Goal: Transaction & Acquisition: Purchase product/service

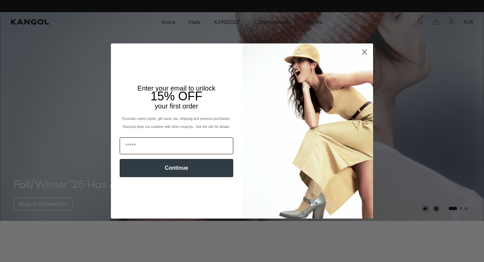
scroll to position [0, 139]
type input "**********"
click at [169, 168] on button "Continue" at bounding box center [177, 168] width 114 height 18
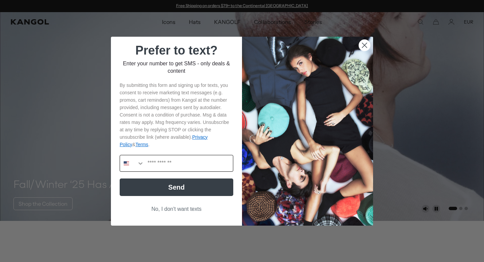
click at [141, 163] on icon "Search Countries" at bounding box center [140, 163] width 7 height 7
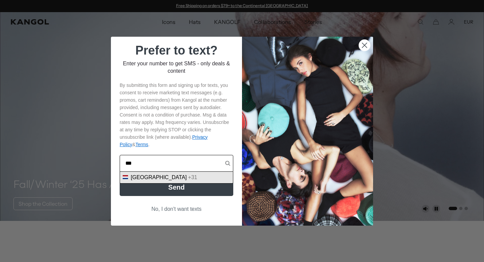
type input "***"
click at [188, 178] on div "+31" at bounding box center [192, 177] width 9 height 6
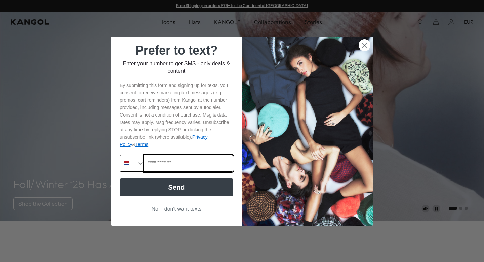
click at [180, 165] on input "Phone Number" at bounding box center [188, 163] width 89 height 16
type input "**********"
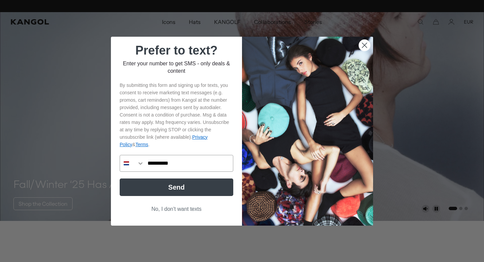
scroll to position [0, 139]
click at [183, 186] on button "Send" at bounding box center [177, 186] width 114 height 17
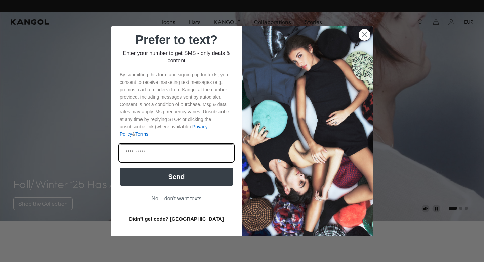
scroll to position [0, 0]
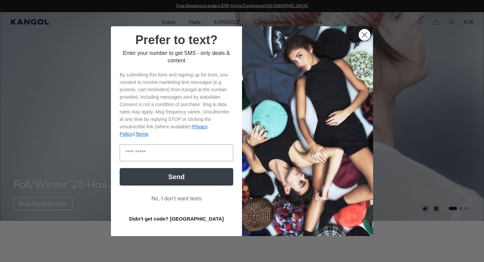
click at [197, 181] on button "Send" at bounding box center [177, 176] width 114 height 17
click at [189, 178] on button "Send" at bounding box center [177, 176] width 114 height 17
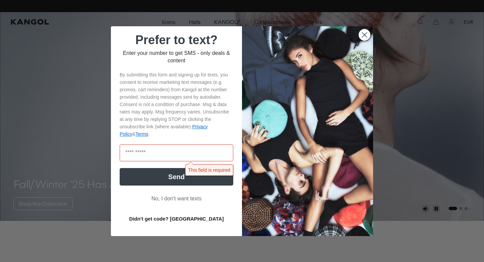
scroll to position [0, 139]
click at [190, 178] on button "Send" at bounding box center [177, 176] width 114 height 17
click at [186, 216] on button "Didn't get code? Resend" at bounding box center [177, 218] width 114 height 17
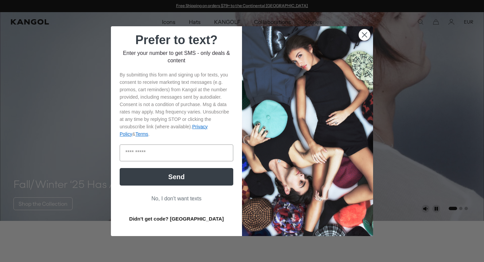
click at [193, 220] on button "Didn't get code? Resend" at bounding box center [177, 218] width 114 height 17
click at [169, 219] on button "Didn't get code? Resend" at bounding box center [177, 218] width 114 height 17
click at [366, 35] on icon "Close dialog" at bounding box center [364, 34] width 5 height 5
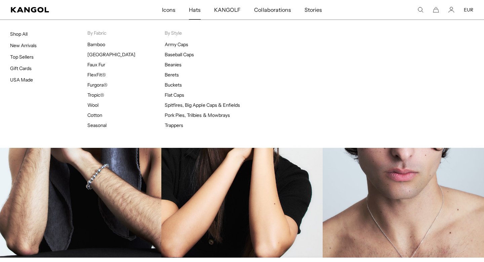
click at [197, 11] on span "Hats" at bounding box center [195, 9] width 12 height 19
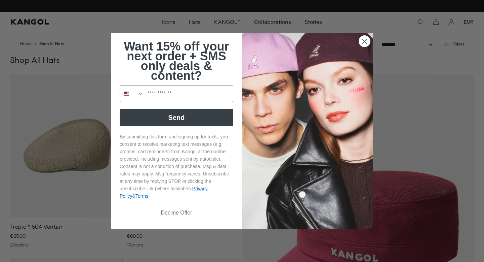
scroll to position [0, 139]
click at [364, 42] on circle "Close dialog" at bounding box center [364, 41] width 11 height 11
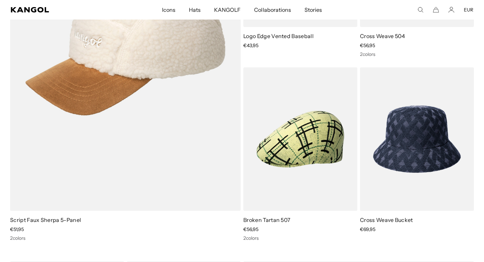
scroll to position [3581, 0]
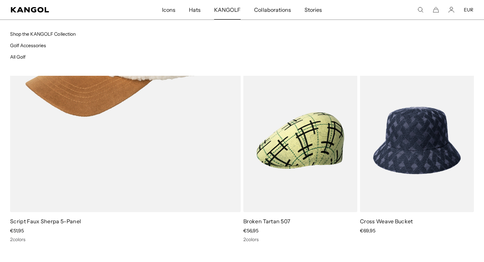
click at [226, 13] on span "KANGOLF" at bounding box center [227, 9] width 27 height 19
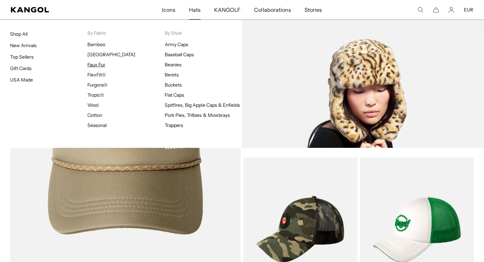
click at [93, 63] on link "Faux Fur" at bounding box center [96, 65] width 18 height 6
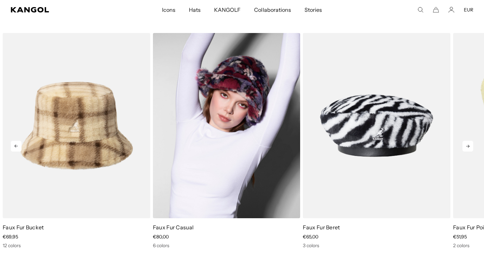
click at [217, 174] on img "2 of 10" at bounding box center [227, 125] width 148 height 185
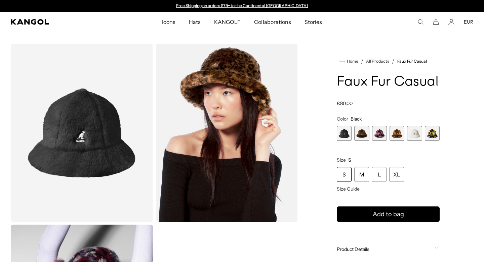
click at [345, 134] on span "1 of 6" at bounding box center [344, 133] width 15 height 15
click at [360, 133] on span "2 of 6" at bounding box center [361, 133] width 15 height 15
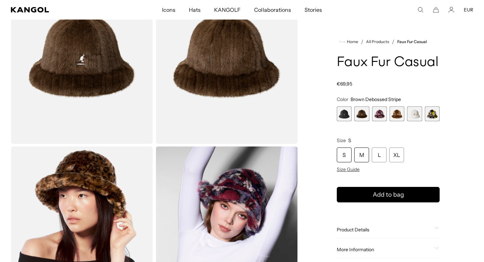
scroll to position [78, 0]
click at [382, 114] on span "3 of 6" at bounding box center [379, 113] width 15 height 15
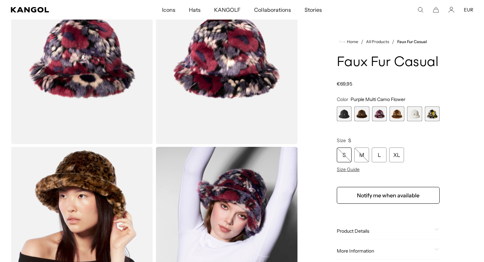
click at [396, 114] on span "4 of 6" at bounding box center [397, 113] width 15 height 15
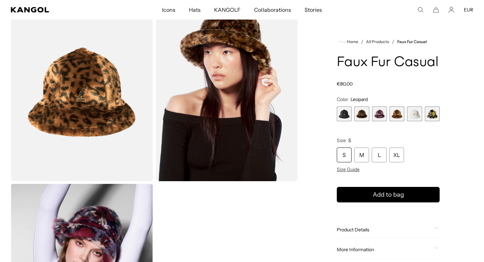
scroll to position [35, 0]
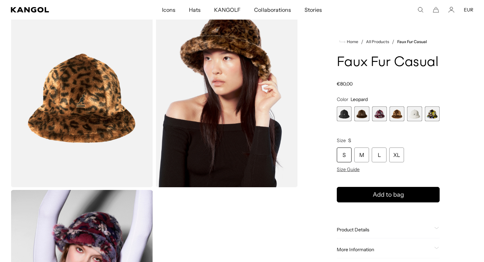
click at [418, 116] on span "5 of 6" at bounding box center [414, 113] width 15 height 15
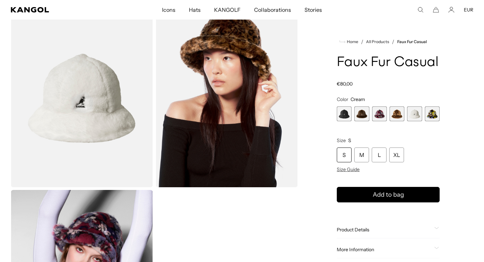
click at [436, 115] on span "6 of 6" at bounding box center [432, 113] width 15 height 15
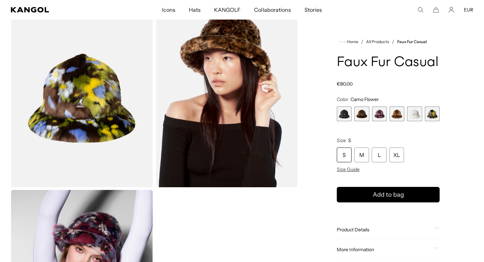
click at [429, 117] on span "6 of 6" at bounding box center [432, 113] width 15 height 15
click at [343, 116] on span "1 of 6" at bounding box center [344, 113] width 15 height 15
